Goal: Transaction & Acquisition: Purchase product/service

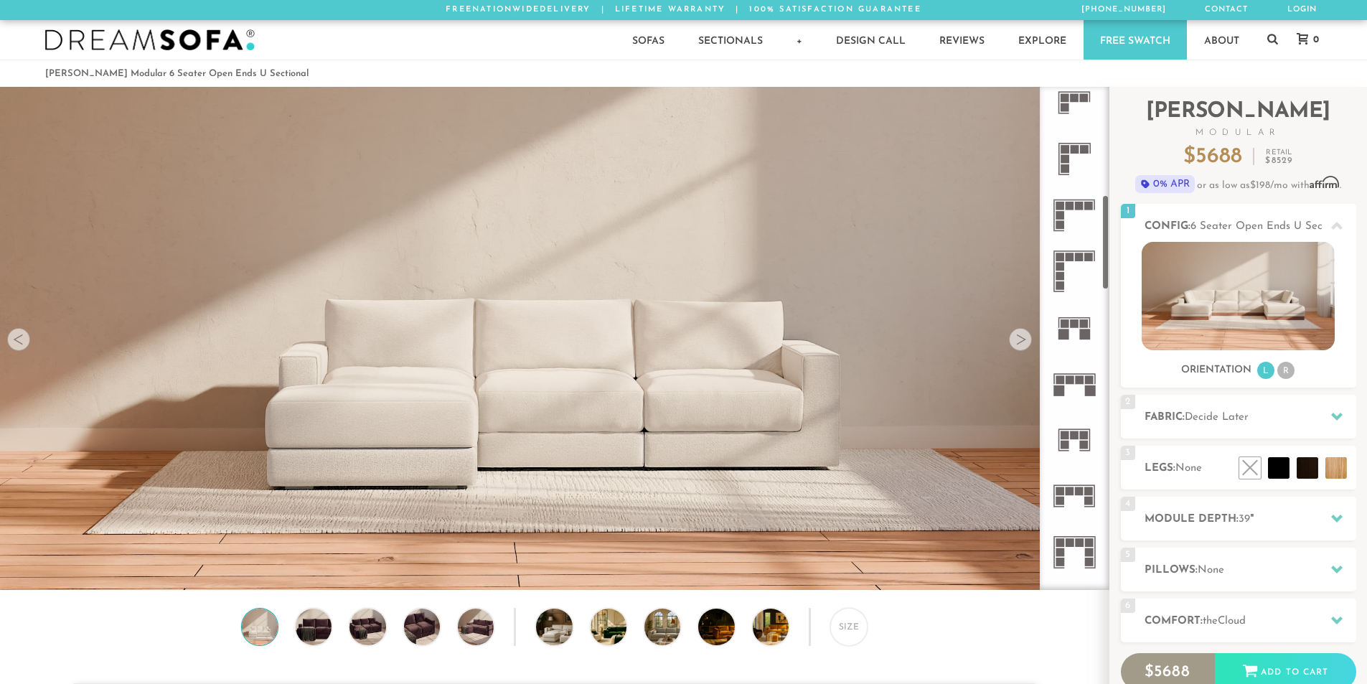
scroll to position [574, 0]
click at [1083, 375] on icon at bounding box center [1074, 383] width 56 height 56
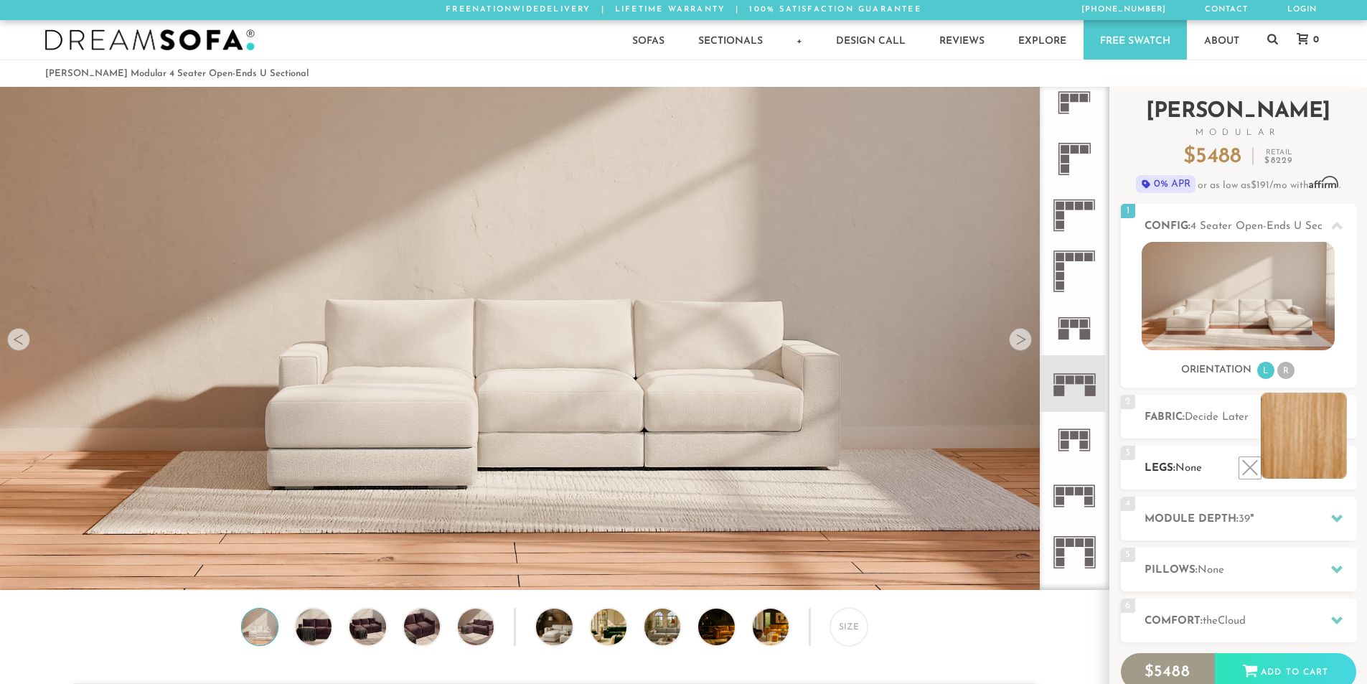
click at [1328, 469] on li at bounding box center [1304, 435] width 86 height 86
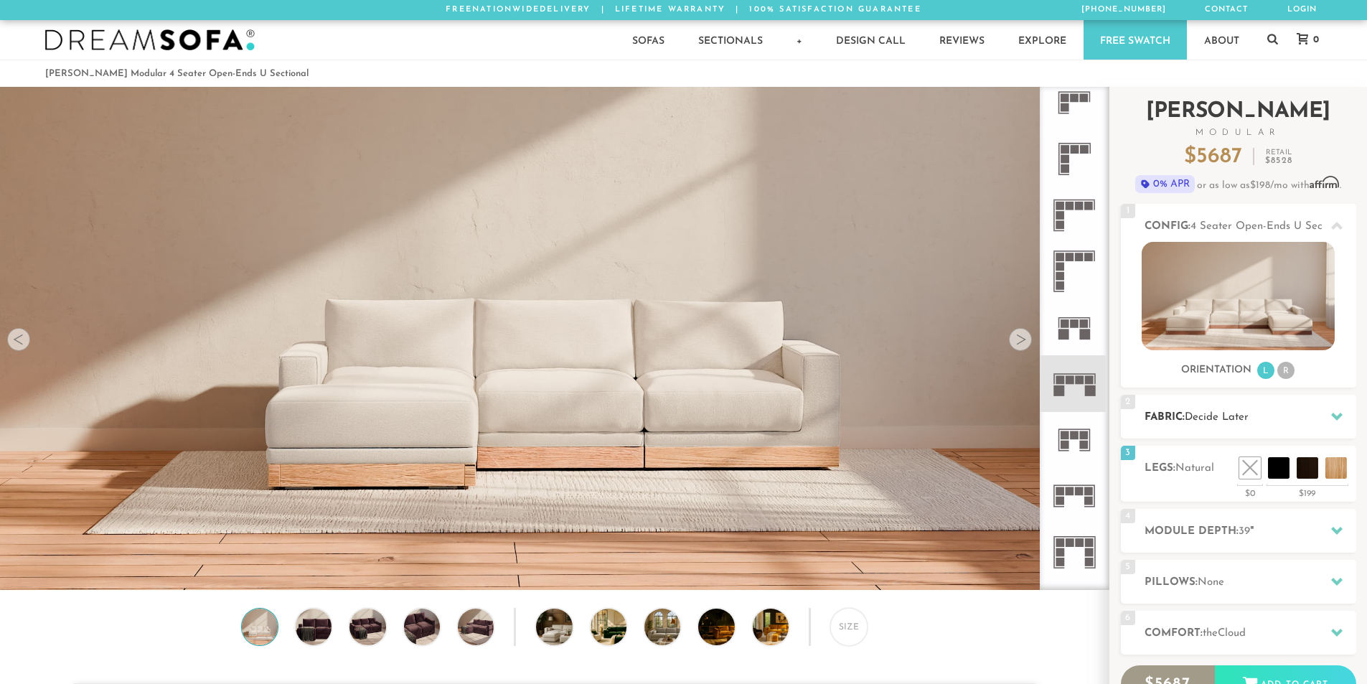
click at [1337, 415] on icon at bounding box center [1336, 415] width 11 height 11
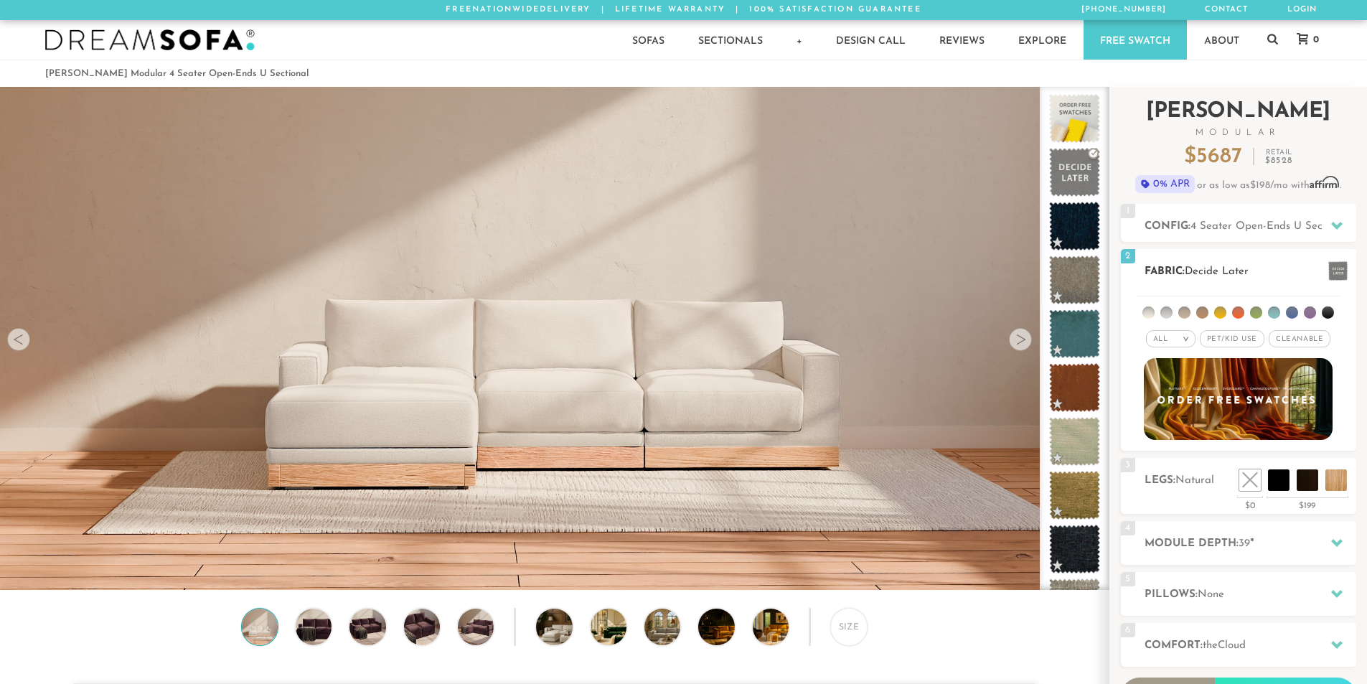
click at [1227, 342] on span "Pet/Kid Use x" at bounding box center [1232, 338] width 65 height 17
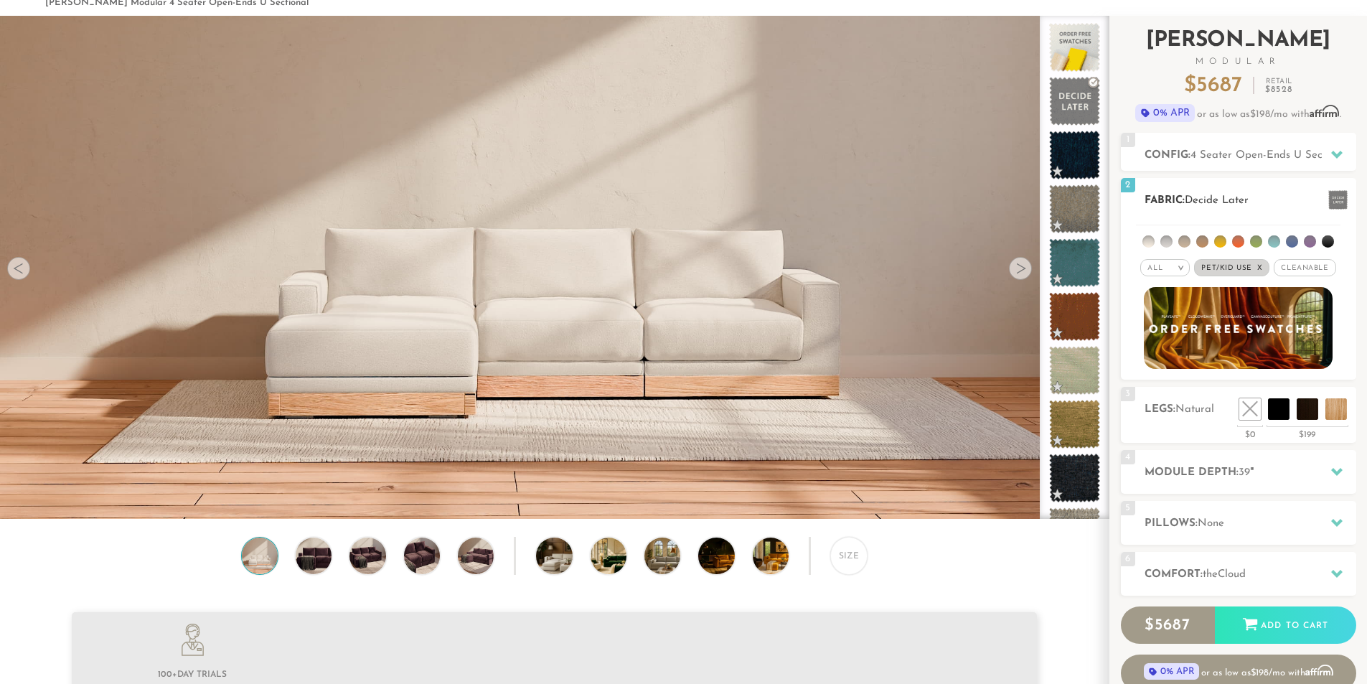
scroll to position [72, 0]
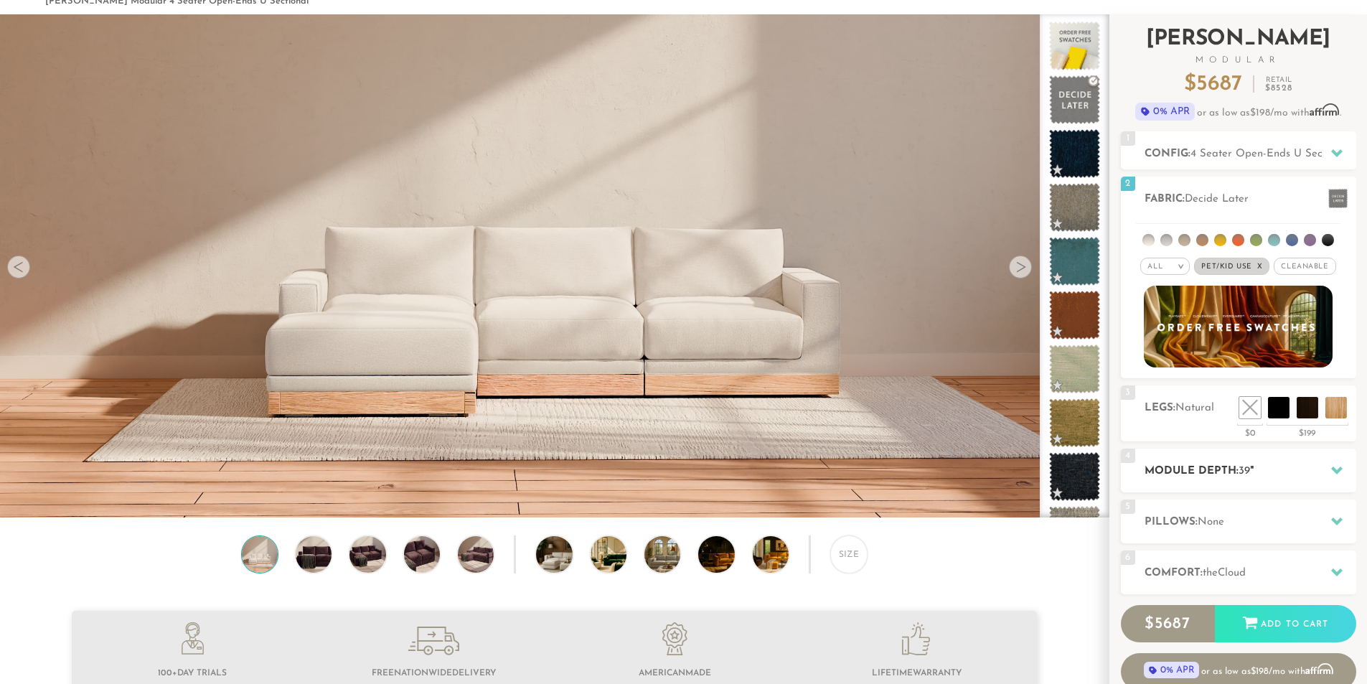
click at [1223, 469] on h2 "Module Depth: 39 "" at bounding box center [1250, 471] width 212 height 17
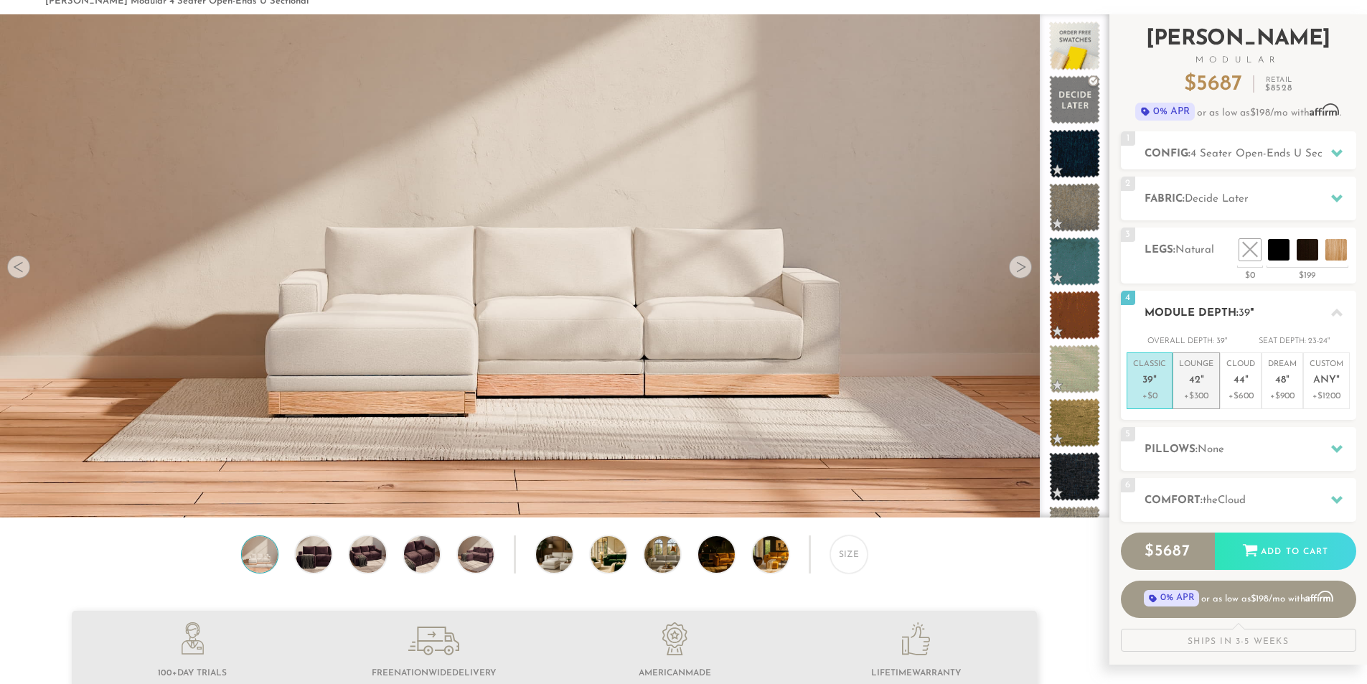
click at [1191, 382] on span "42" at bounding box center [1194, 381] width 11 height 12
click at [1231, 451] on h2 "Pillows: None" at bounding box center [1250, 449] width 212 height 17
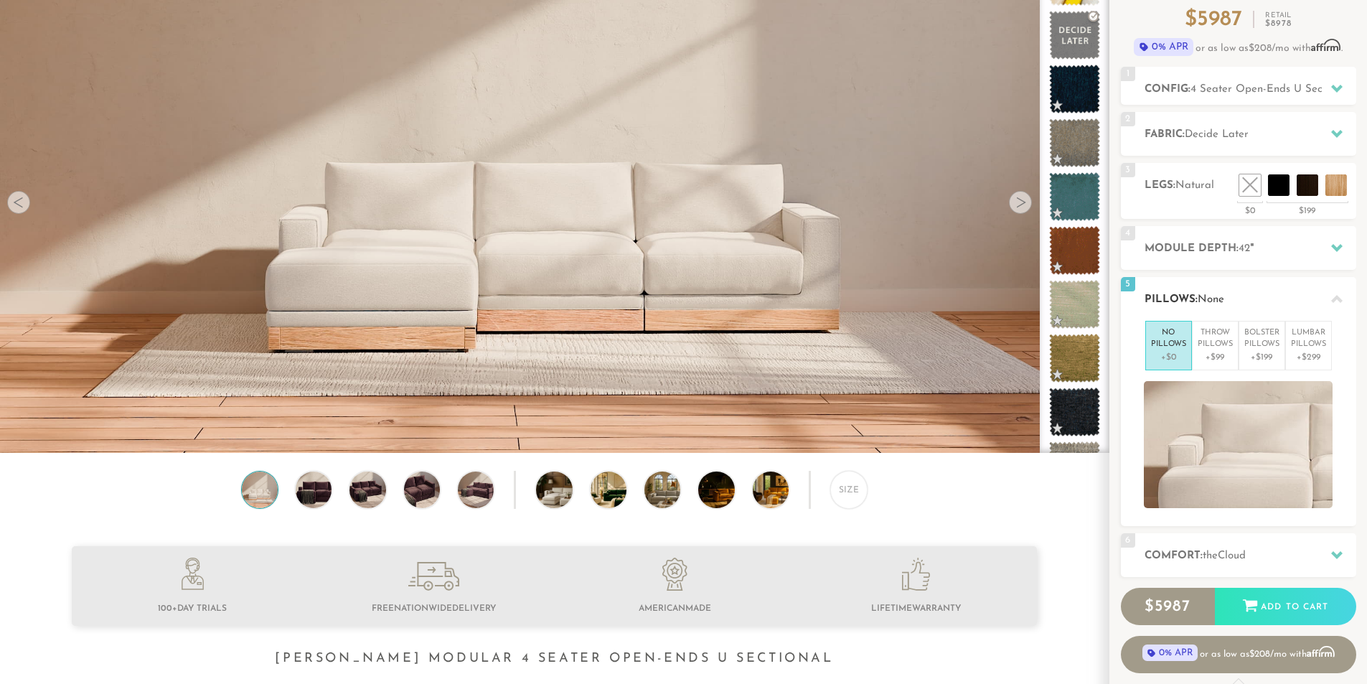
scroll to position [146, 0]
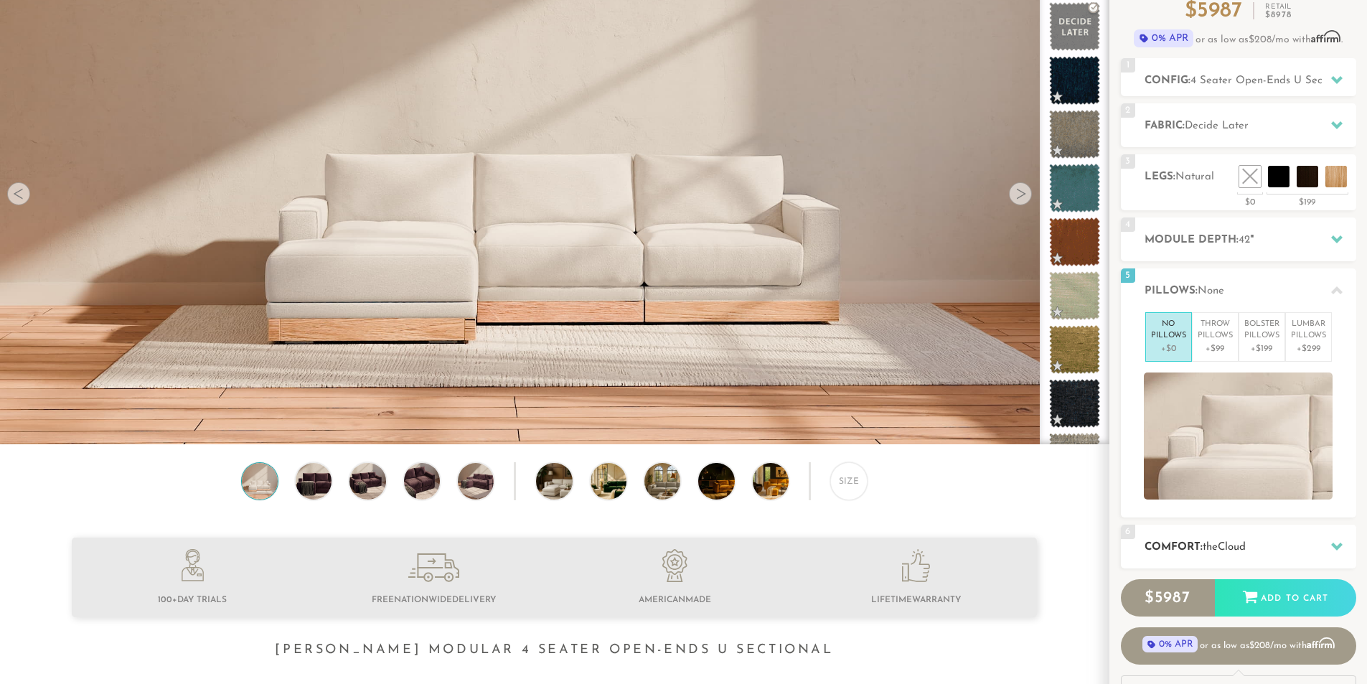
click at [1271, 544] on h2 "Comfort: the Cloud" at bounding box center [1250, 547] width 212 height 17
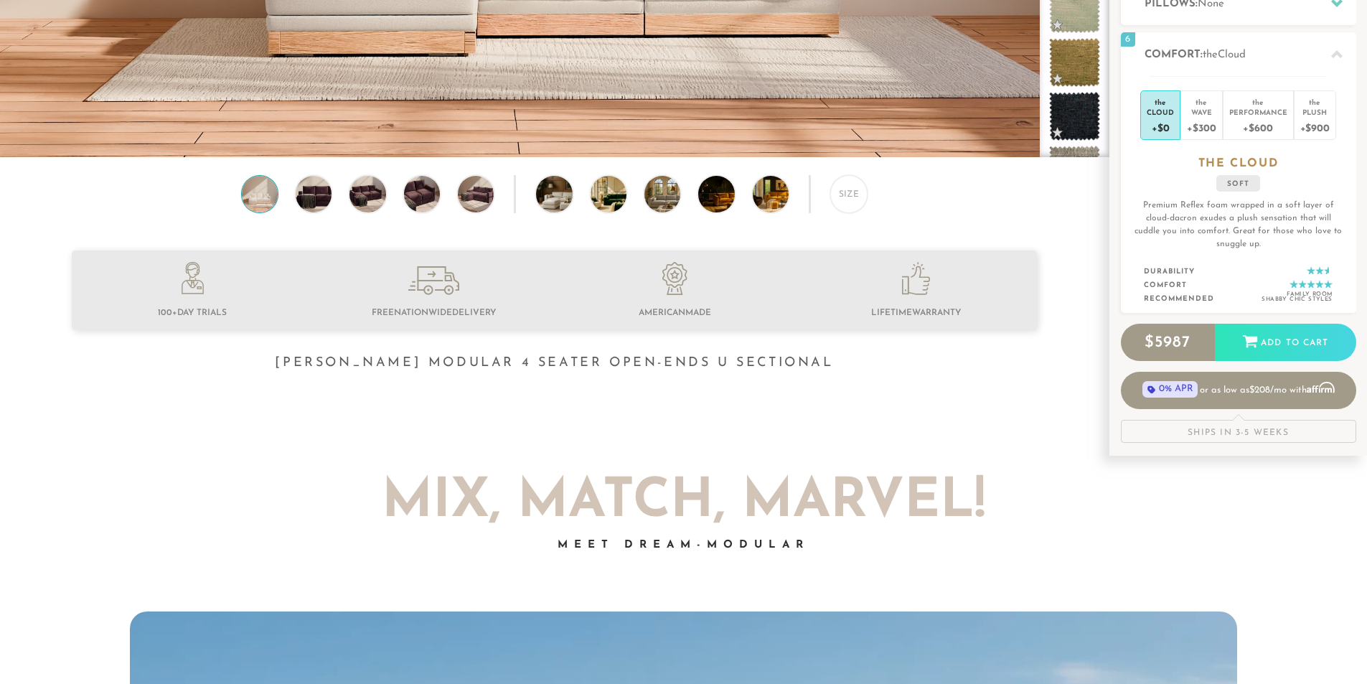
scroll to position [0, 0]
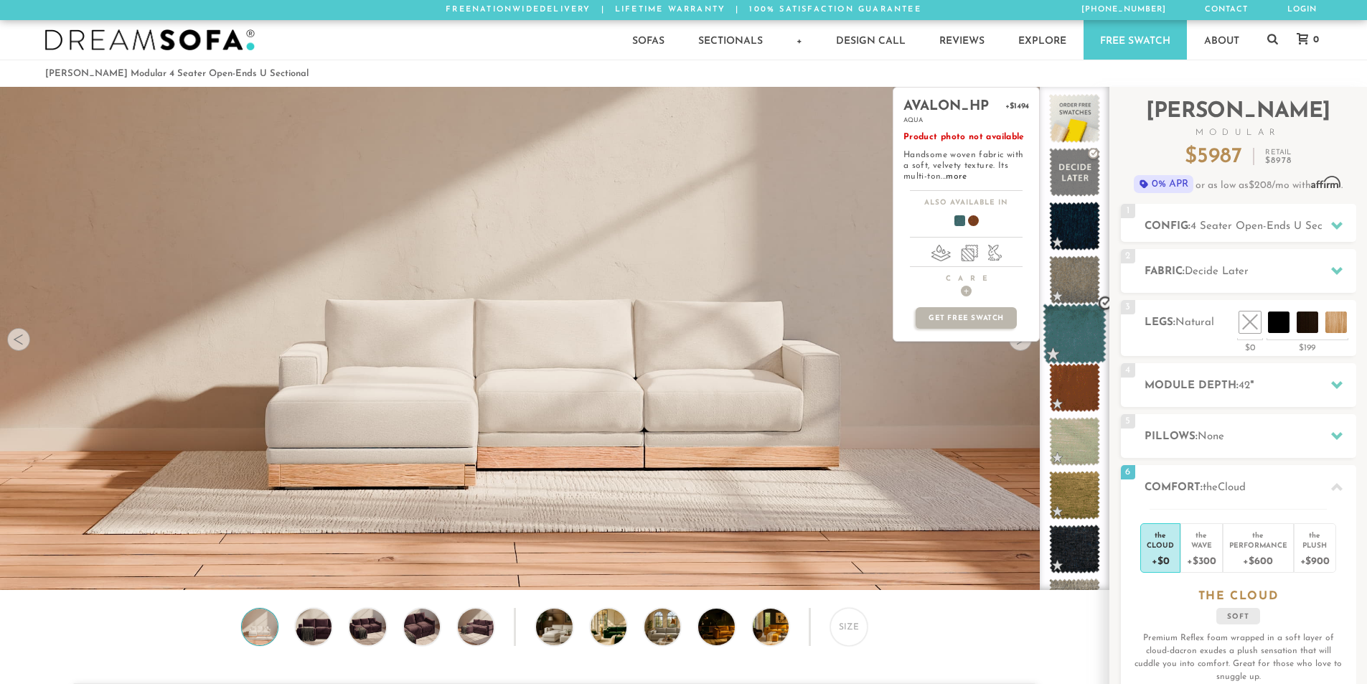
click at [1090, 326] on span at bounding box center [1075, 334] width 64 height 61
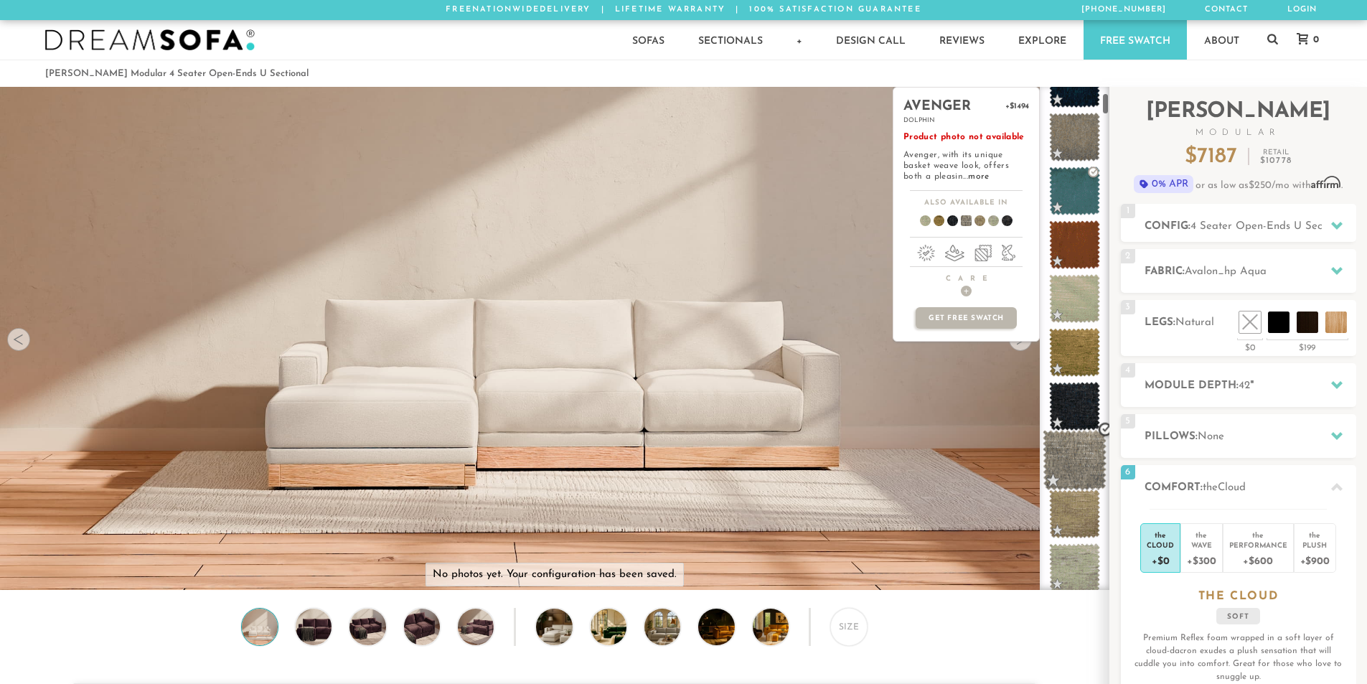
scroll to position [144, 0]
click at [1086, 418] on span at bounding box center [1075, 405] width 64 height 61
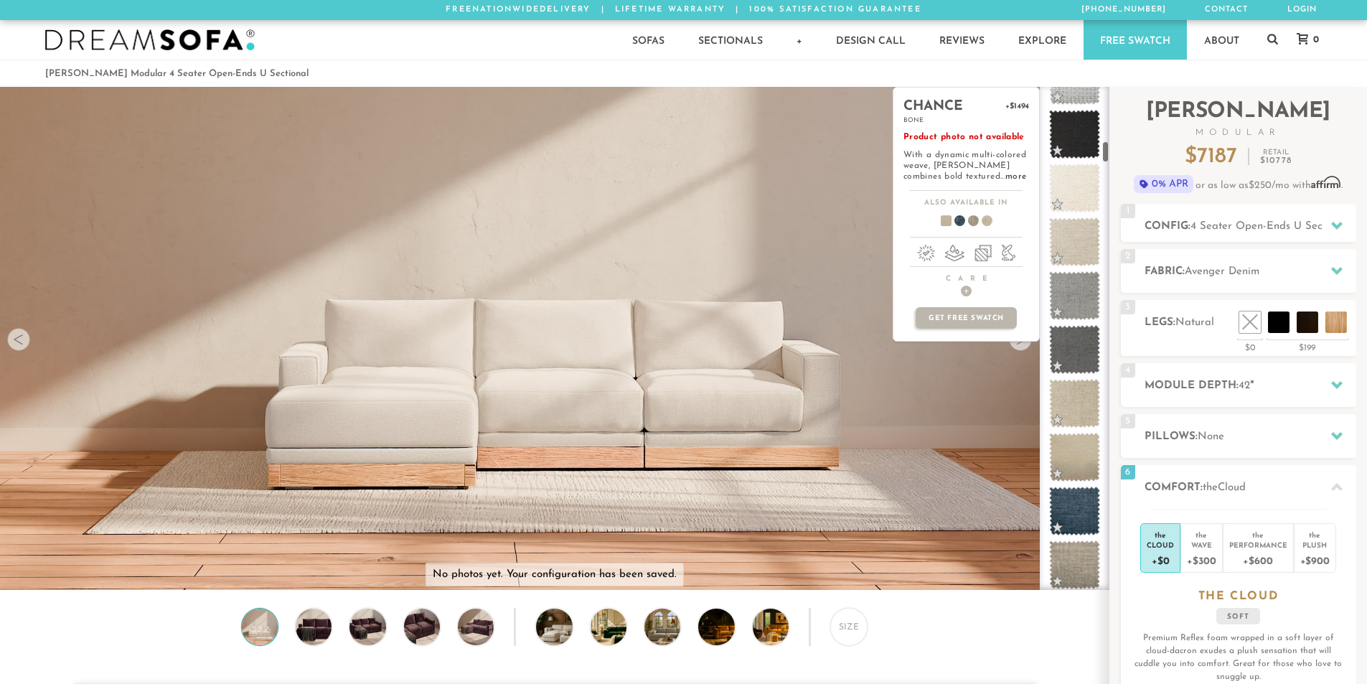
scroll to position [1223, 0]
click at [1066, 491] on span at bounding box center [1075, 510] width 64 height 61
click at [1025, 344] on div "catalina +$894 wheat Product photo not available Woven into a handsome herringb…" at bounding box center [966, 338] width 147 height 503
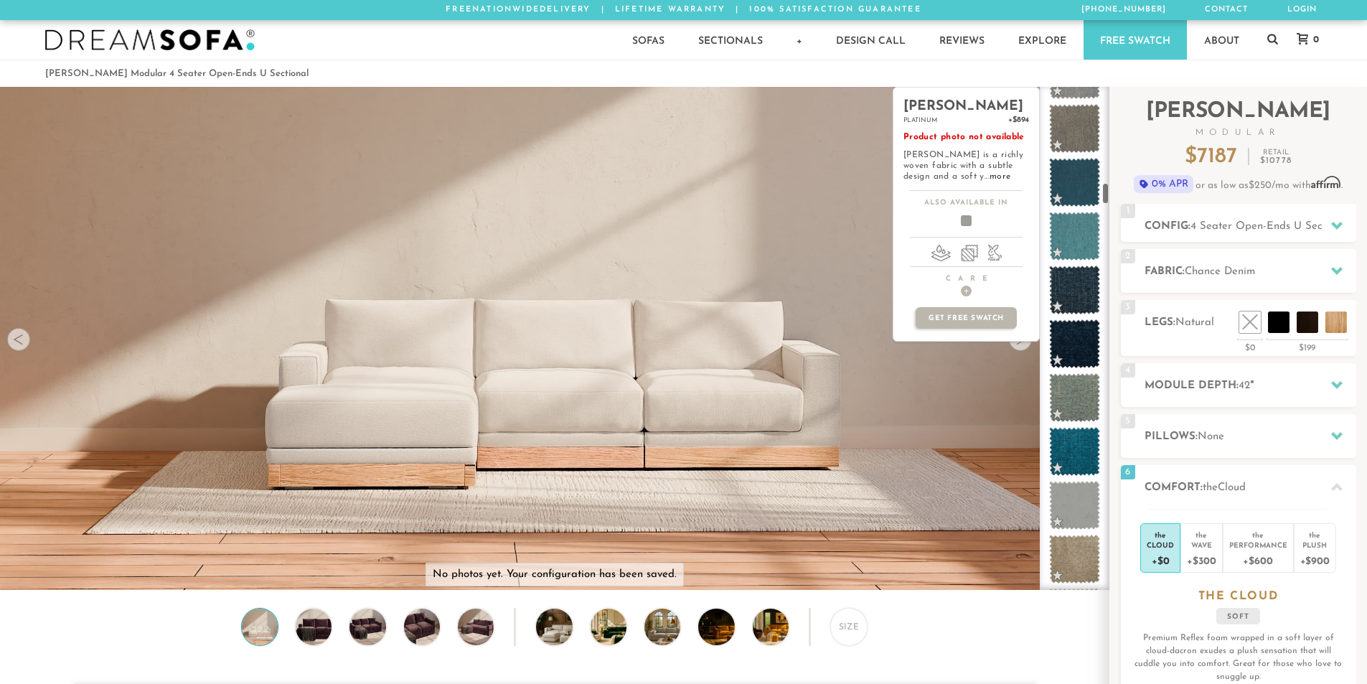
scroll to position [2161, 0]
